Goal: Task Accomplishment & Management: Use online tool/utility

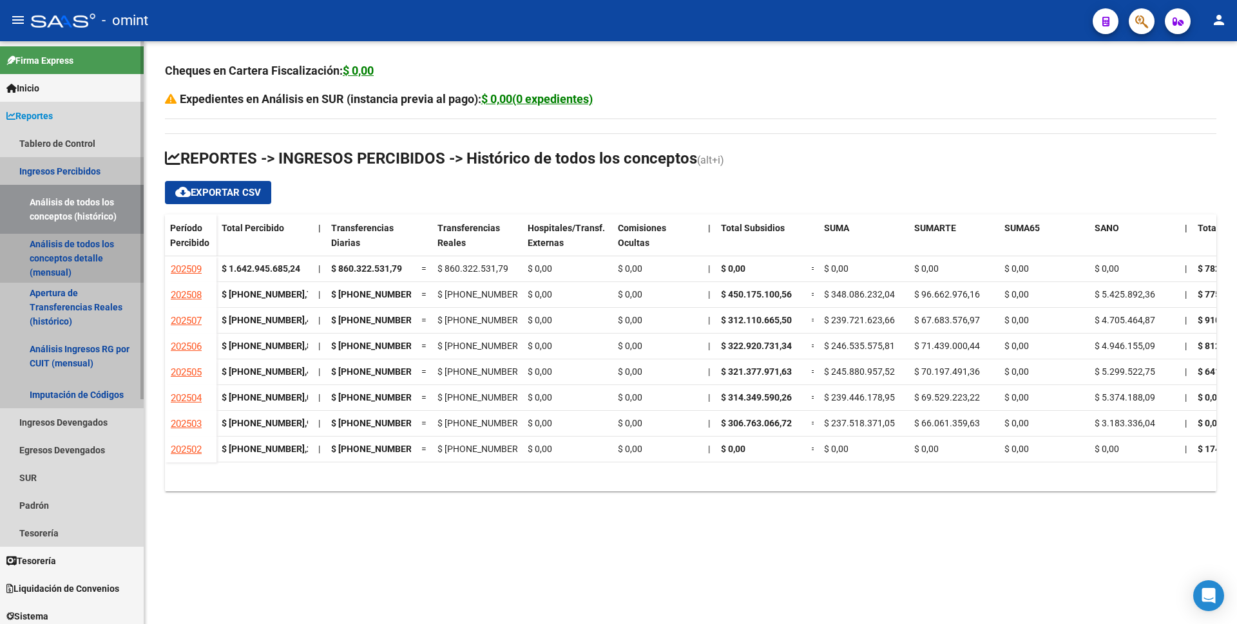
click at [53, 258] on link "Análisis de todos los conceptos detalle (mensual)" at bounding box center [72, 258] width 144 height 49
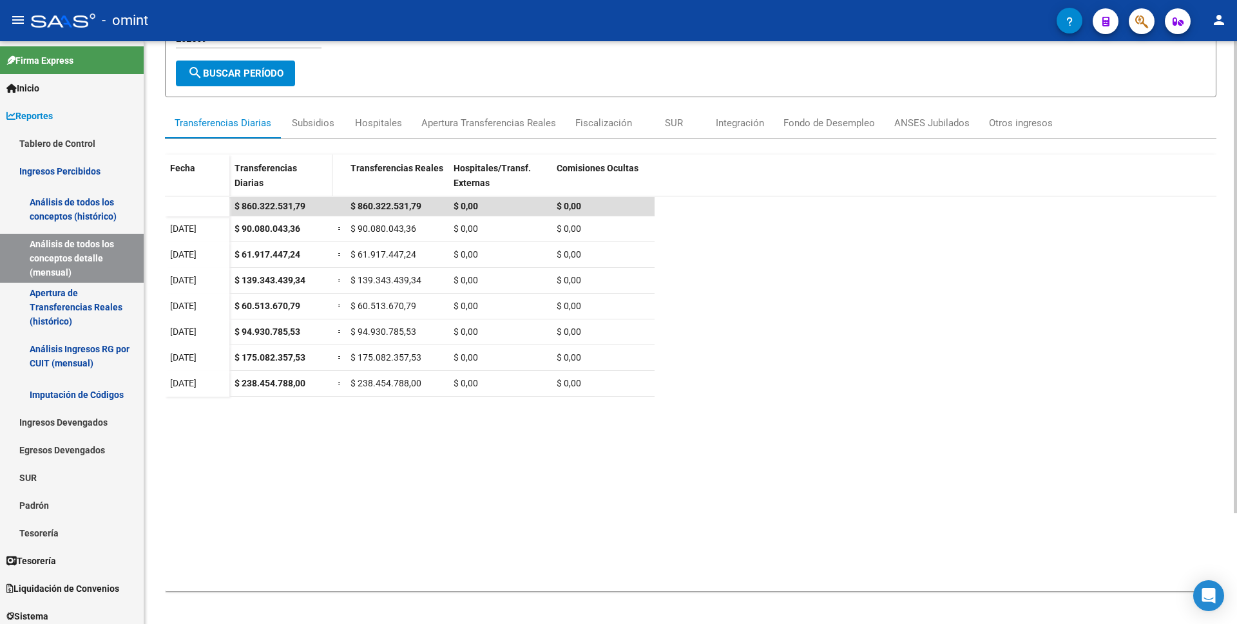
scroll to position [137, 0]
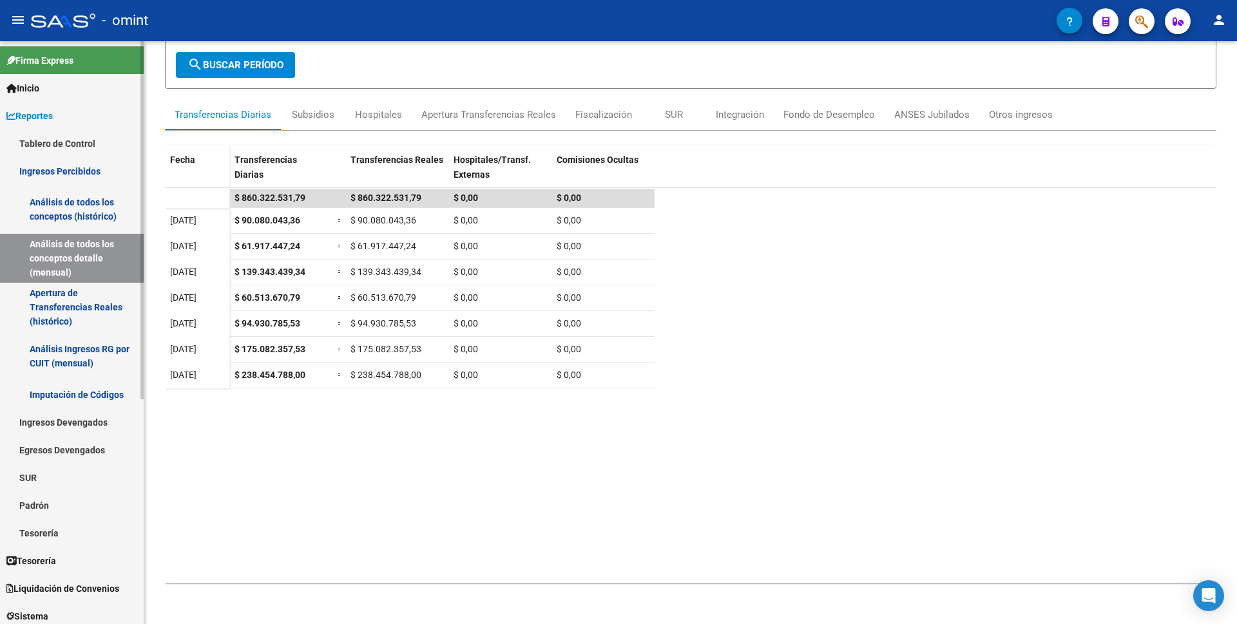
click at [92, 586] on span "Liquidación de Convenios" at bounding box center [62, 589] width 113 height 14
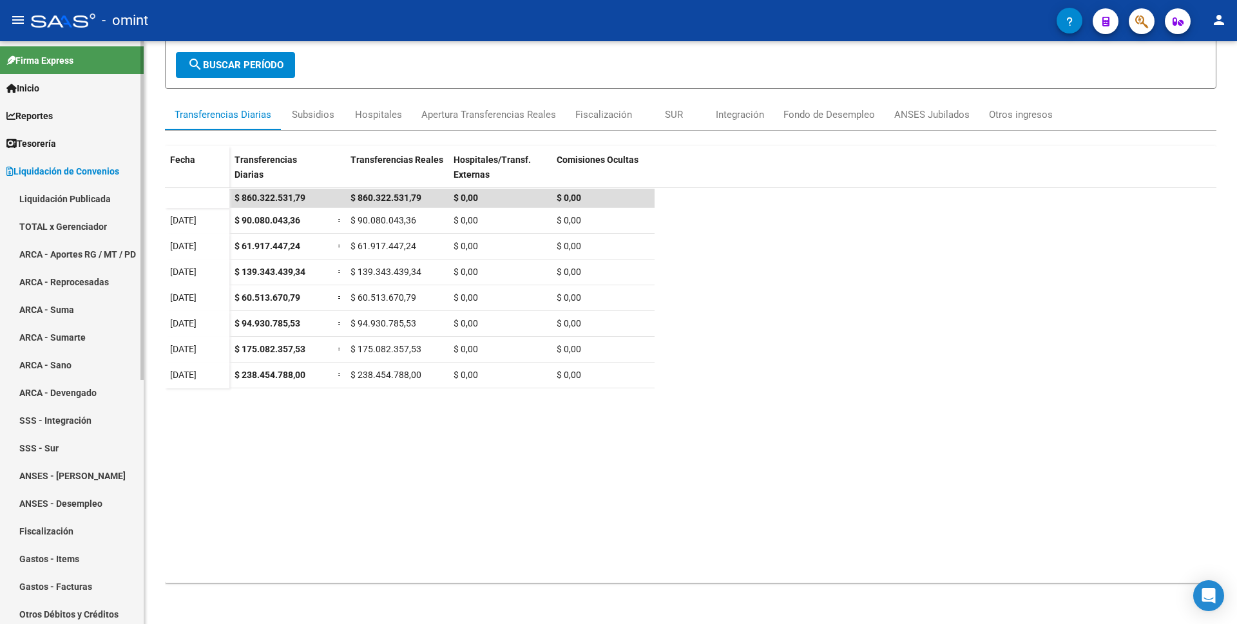
click at [67, 224] on link "TOTAL x Gerenciador" at bounding box center [72, 227] width 144 height 28
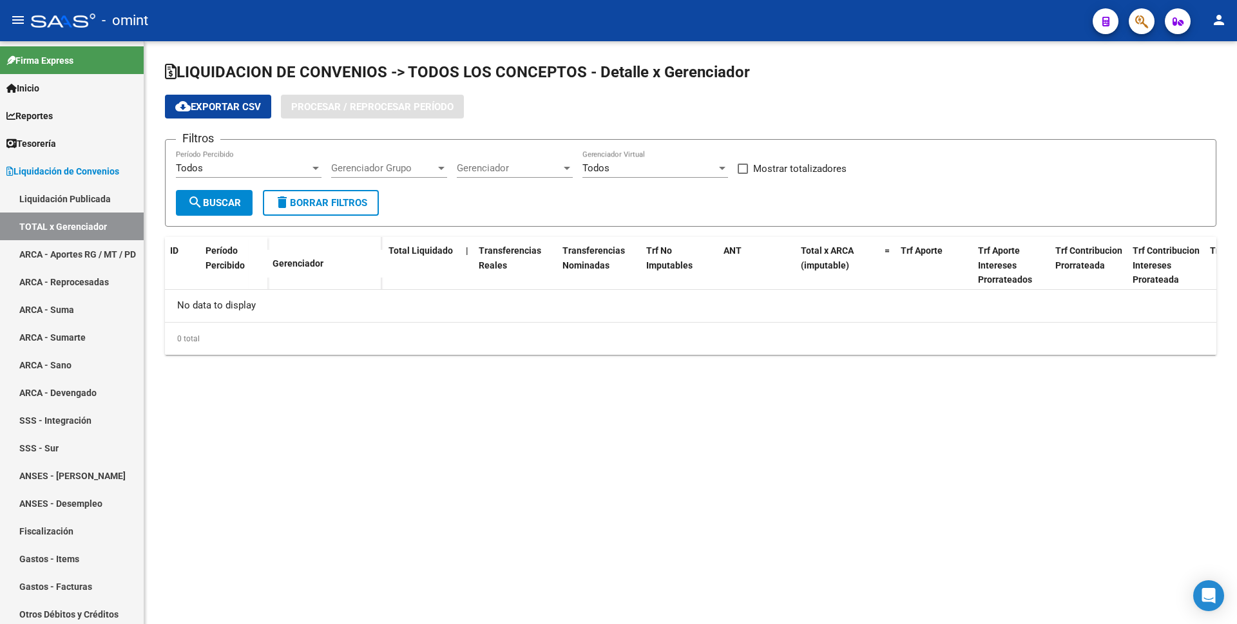
checkbox input "true"
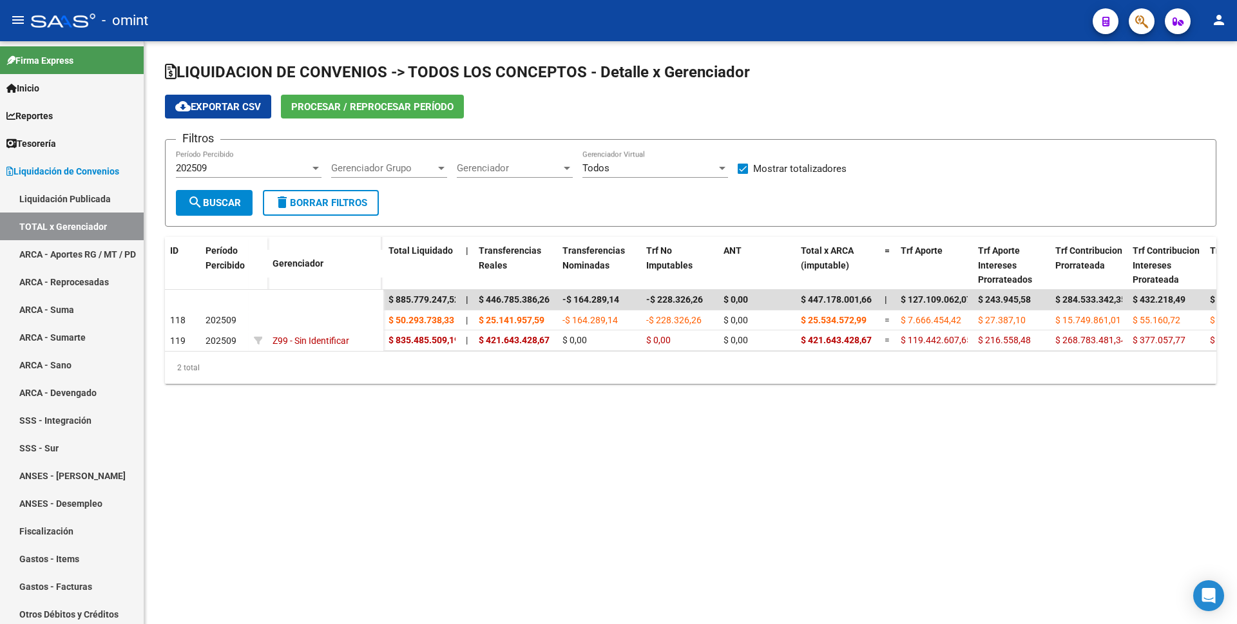
click at [349, 111] on span "Procesar / Reprocesar período" at bounding box center [372, 107] width 162 height 12
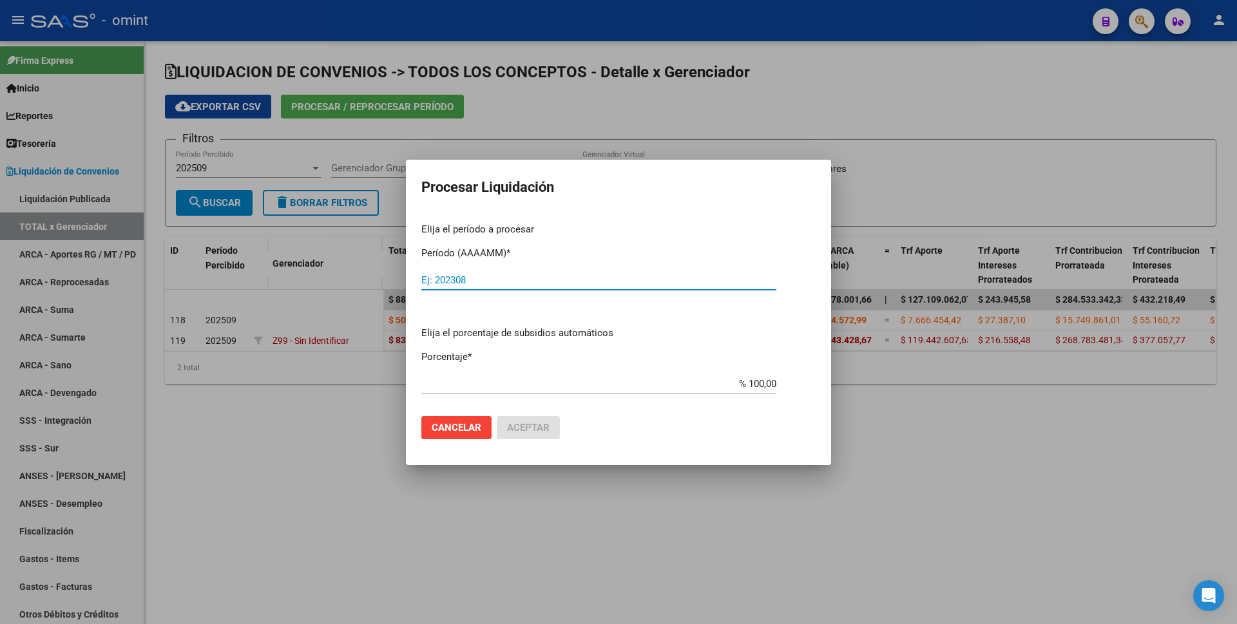
click at [456, 276] on input "Ej: 202308" at bounding box center [598, 280] width 355 height 12
type input "202509"
click at [541, 427] on span "Aceptar" at bounding box center [528, 428] width 43 height 12
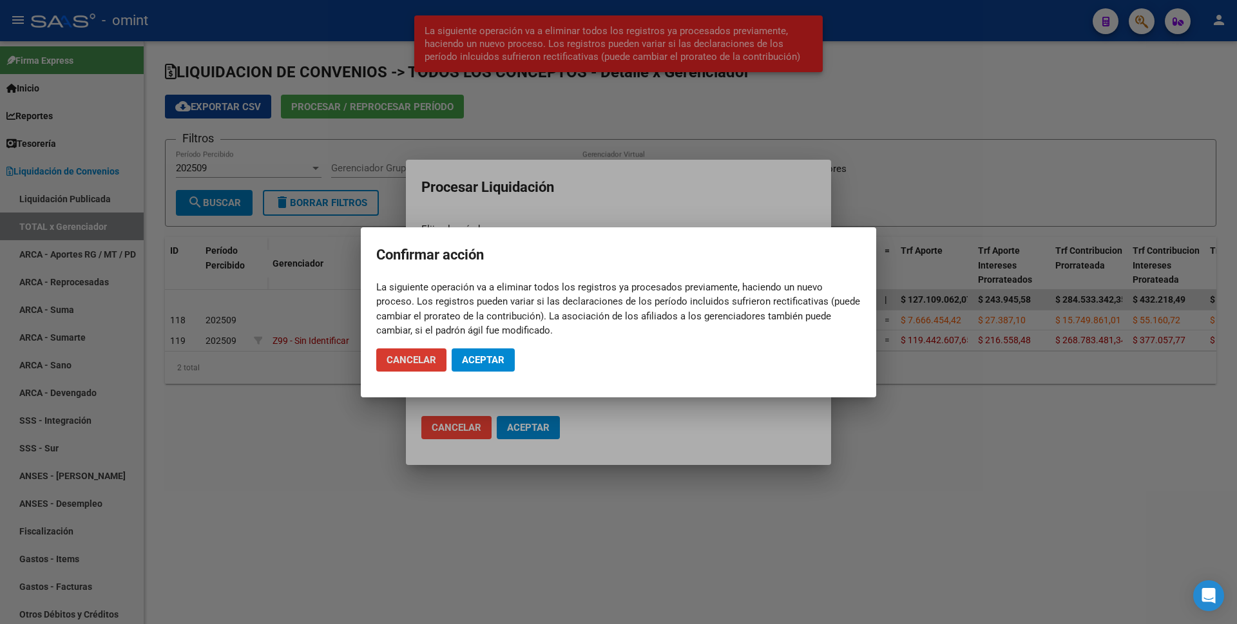
click at [490, 367] on button "Aceptar" at bounding box center [483, 360] width 63 height 23
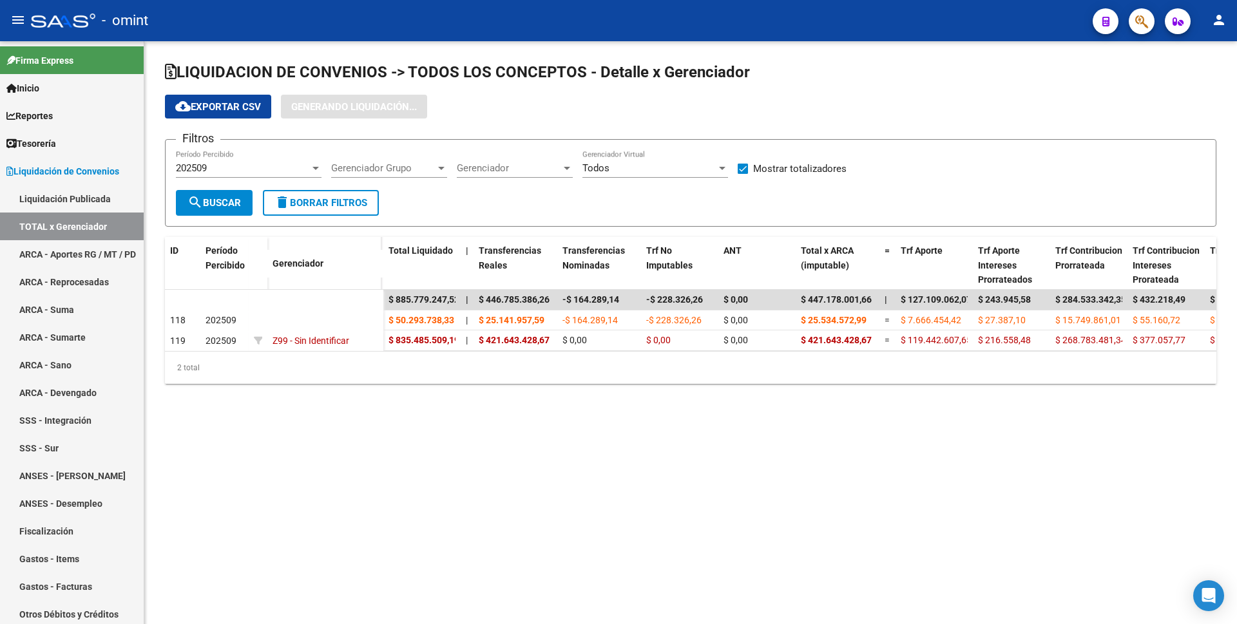
drag, startPoint x: 183, startPoint y: 70, endPoint x: 756, endPoint y: 78, distance: 572.9
click at [756, 78] on h1 "LIQUIDACION DE CONVENIOS -> TODOS LOS CONCEPTOS - Detalle x Gerenciador" at bounding box center [691, 73] width 1052 height 23
copy span "LIQUIDACION DE CONVENIOS -> TODOS LOS CONCEPTOS - Detalle x Gerenciador"
click at [562, 405] on div "LIQUIDACION DE CONVENIOS -> TODOS LOS CONCEPTOS - Detalle x Gerenciador cloud_d…" at bounding box center [690, 233] width 1093 height 384
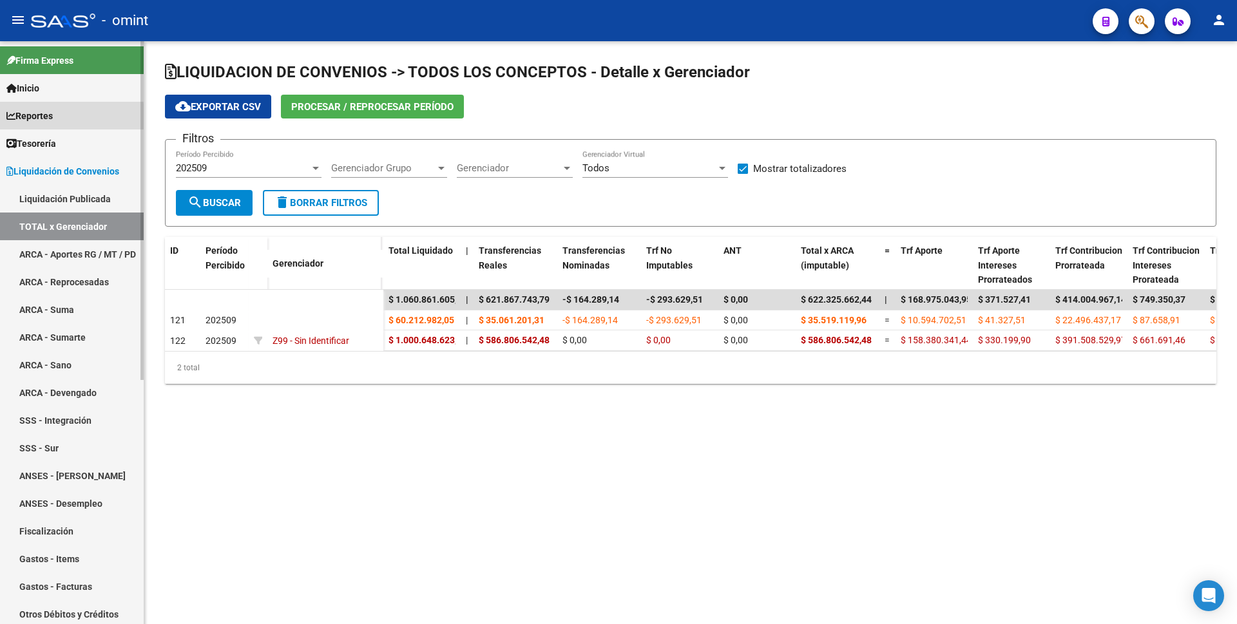
click at [63, 118] on link "Reportes" at bounding box center [72, 116] width 144 height 28
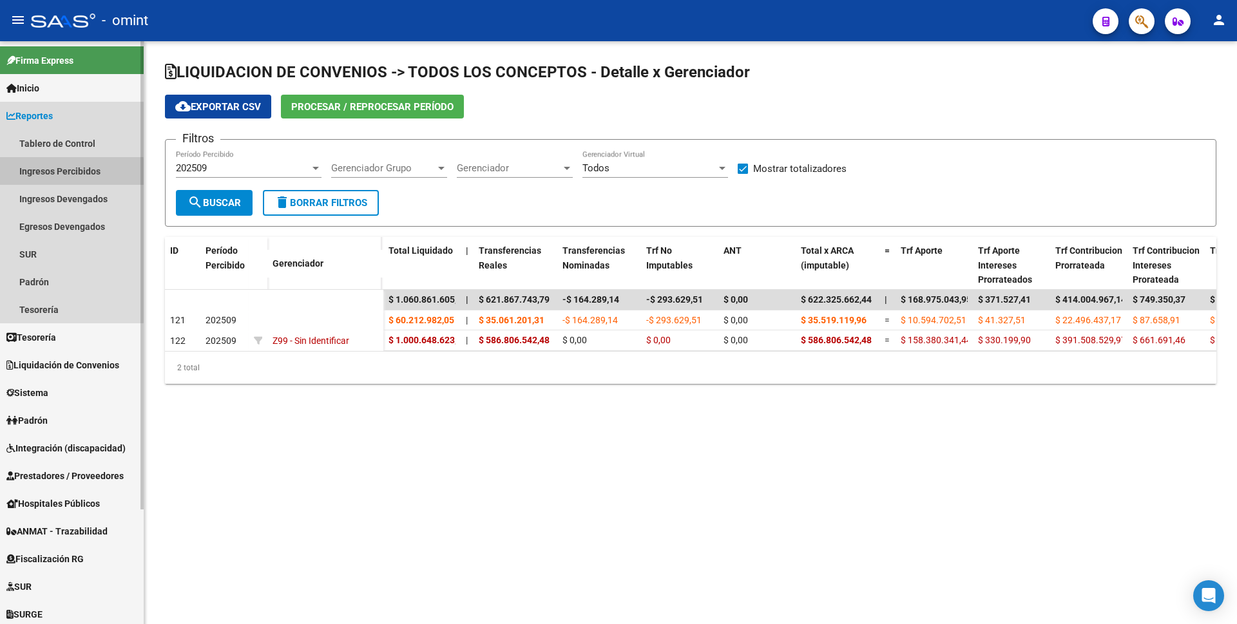
click at [64, 173] on link "Ingresos Percibidos" at bounding box center [72, 171] width 144 height 28
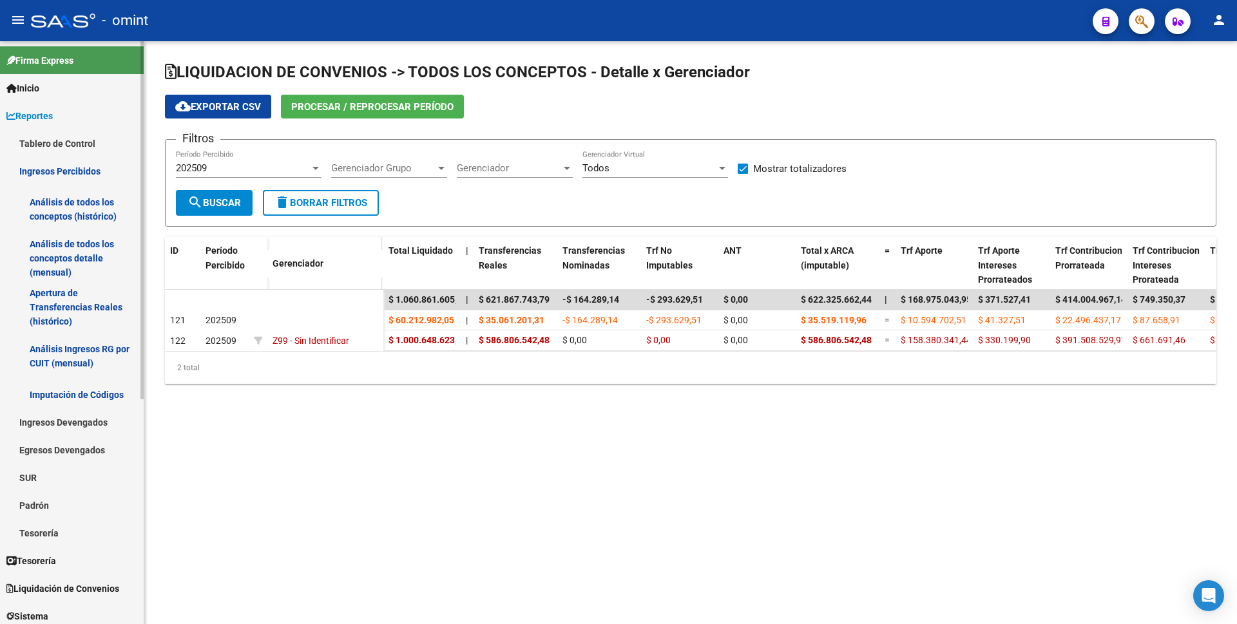
click at [61, 250] on link "Análisis de todos los conceptos detalle (mensual)" at bounding box center [72, 258] width 144 height 49
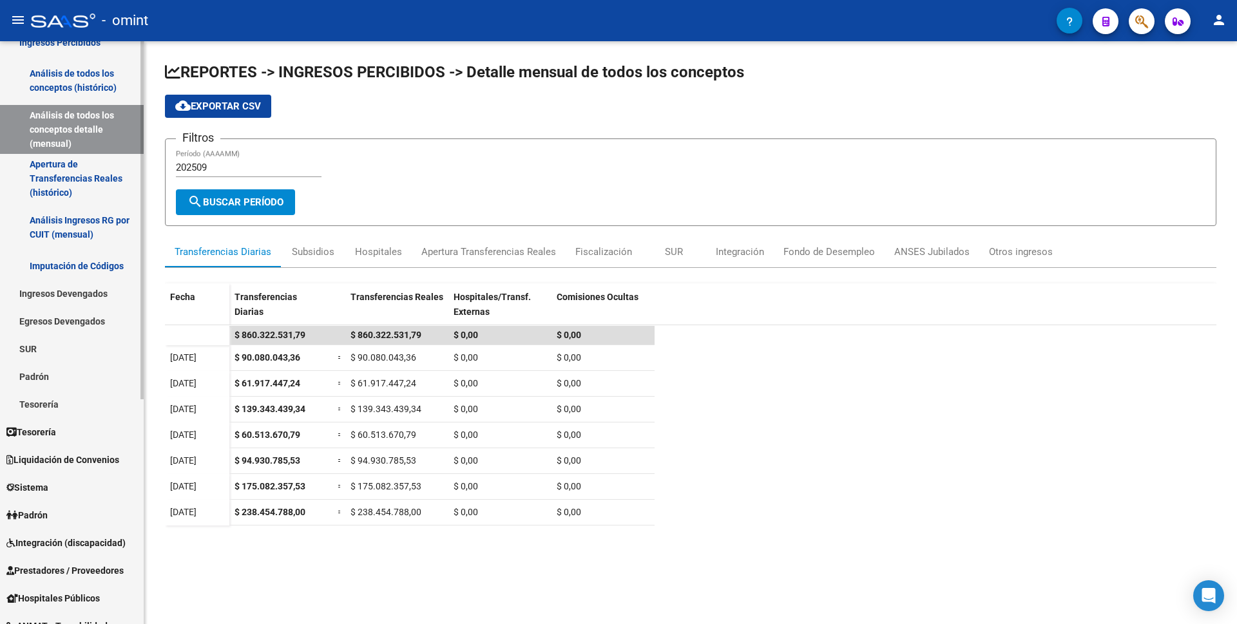
scroll to position [258, 0]
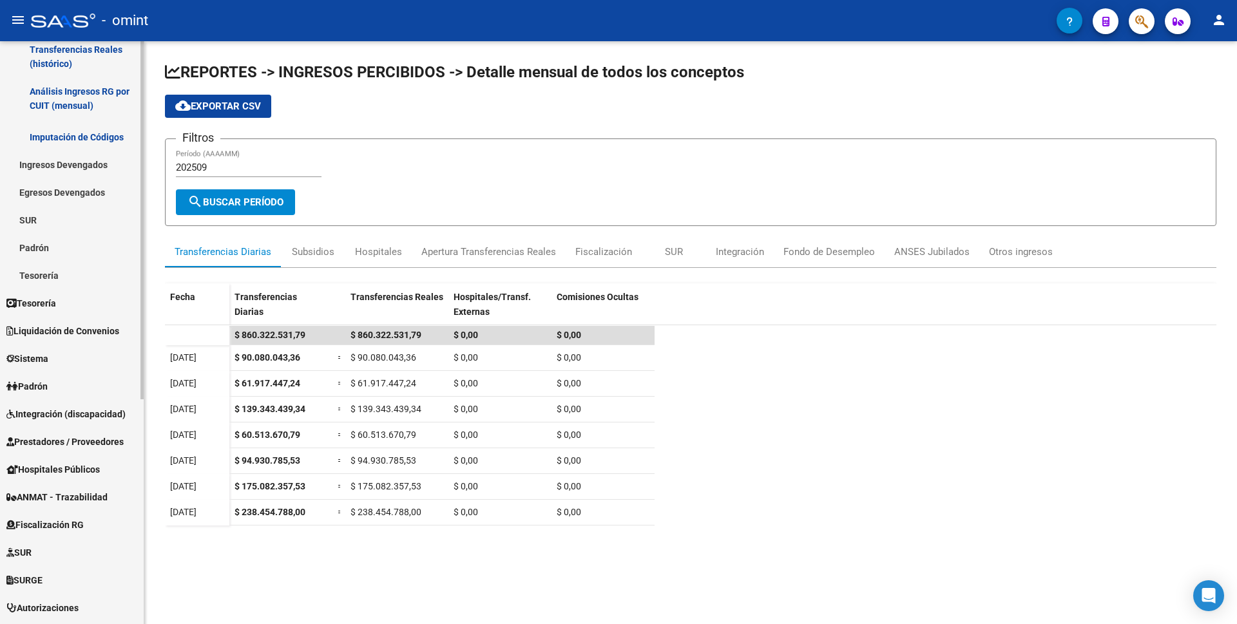
click at [60, 331] on span "Liquidación de Convenios" at bounding box center [62, 331] width 113 height 14
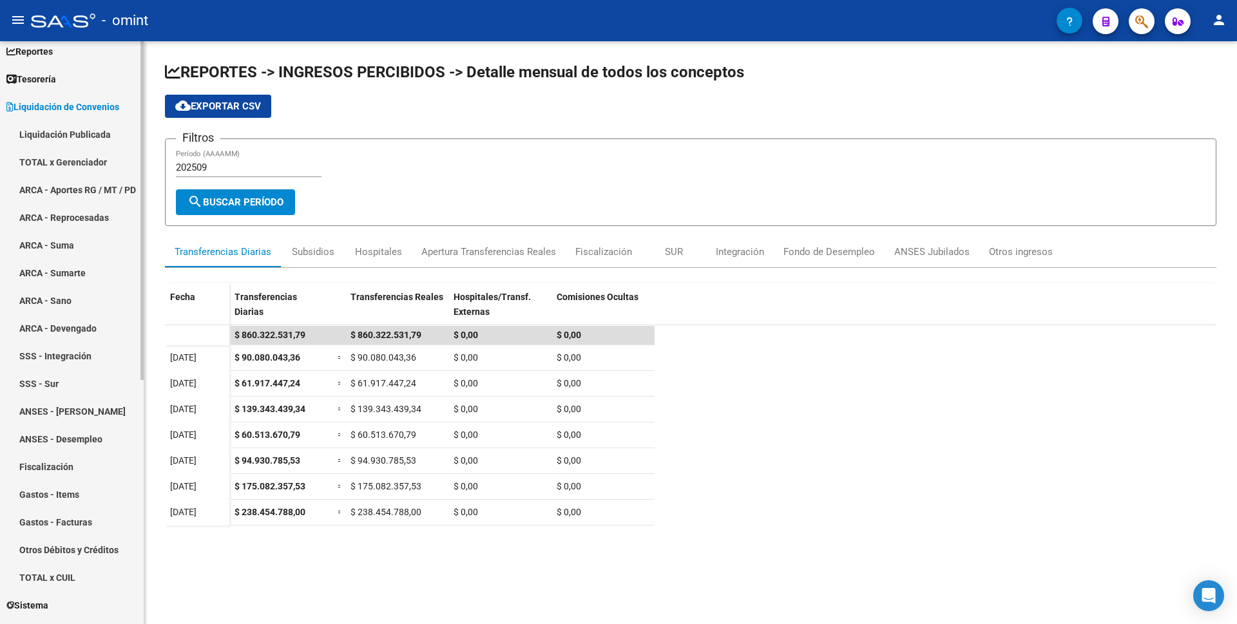
scroll to position [0, 0]
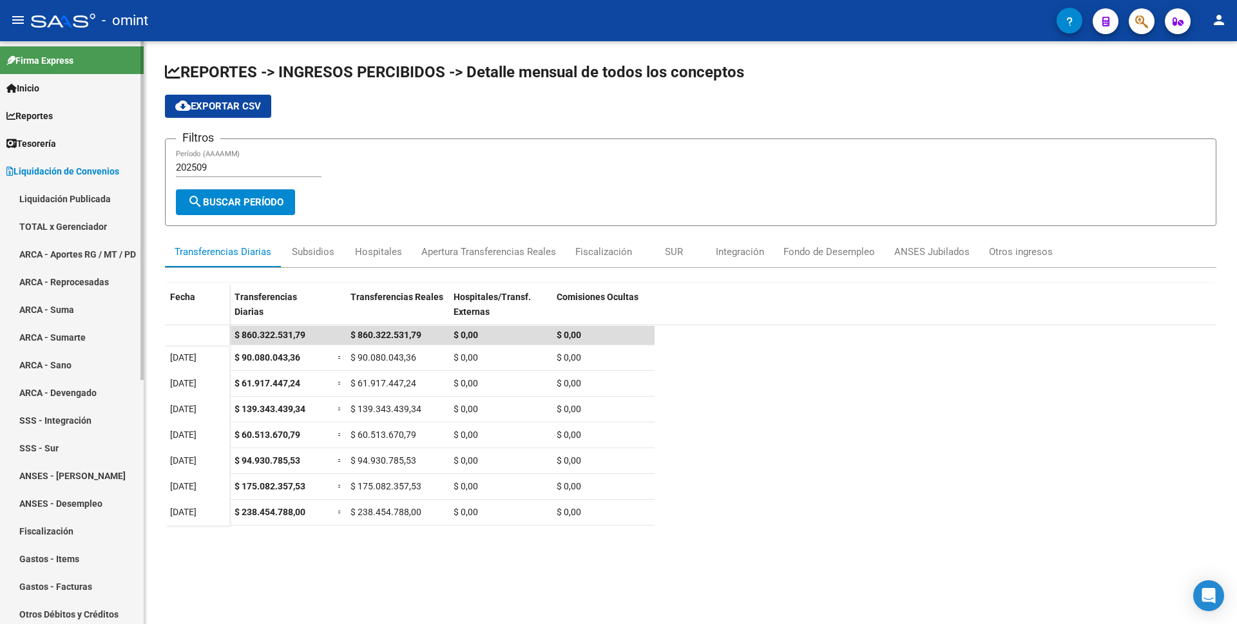
click at [82, 255] on link "ARCA - Aportes RG / MT / PD" at bounding box center [72, 254] width 144 height 28
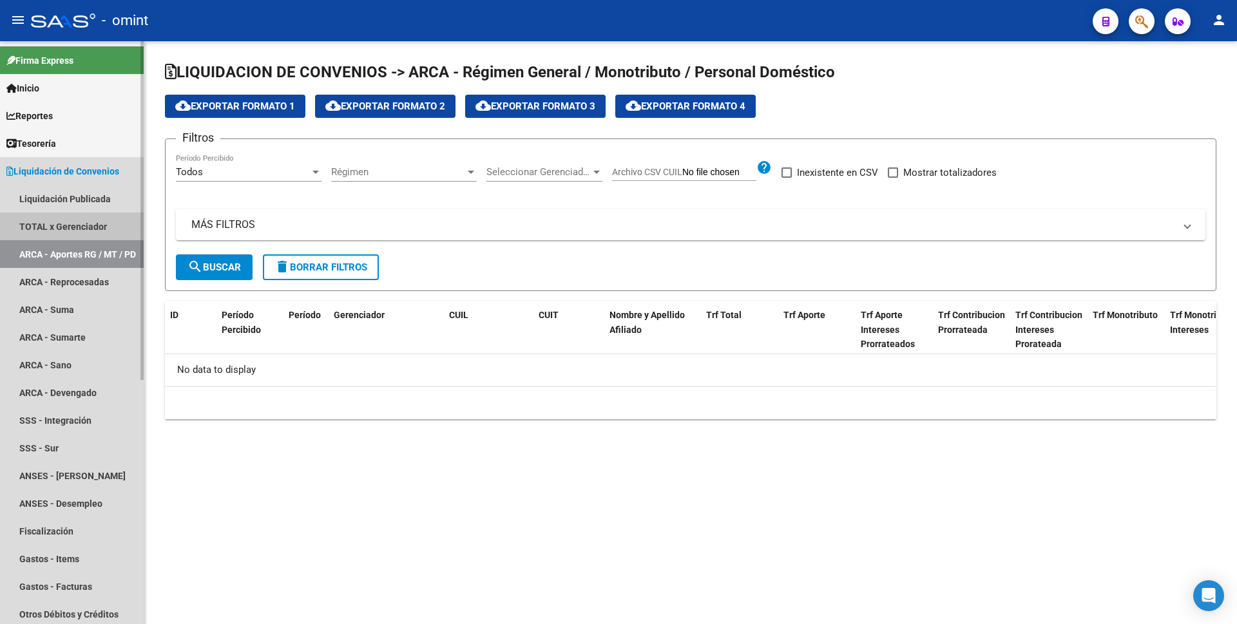
click at [91, 233] on link "TOTAL x Gerenciador" at bounding box center [72, 227] width 144 height 28
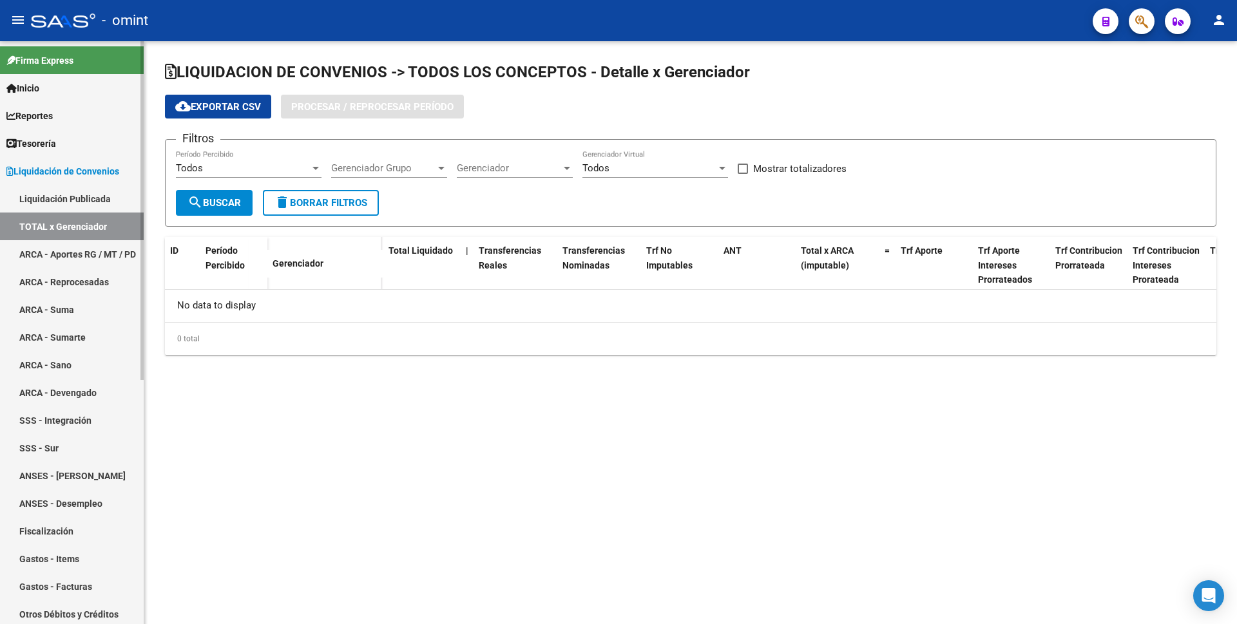
checkbox input "true"
